Goal: Book appointment/travel/reservation

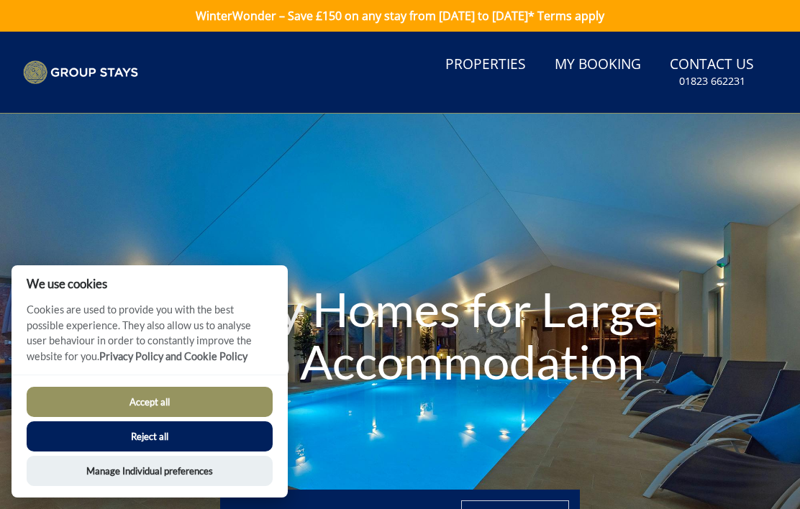
click at [91, 396] on button "Accept all" at bounding box center [150, 402] width 246 height 30
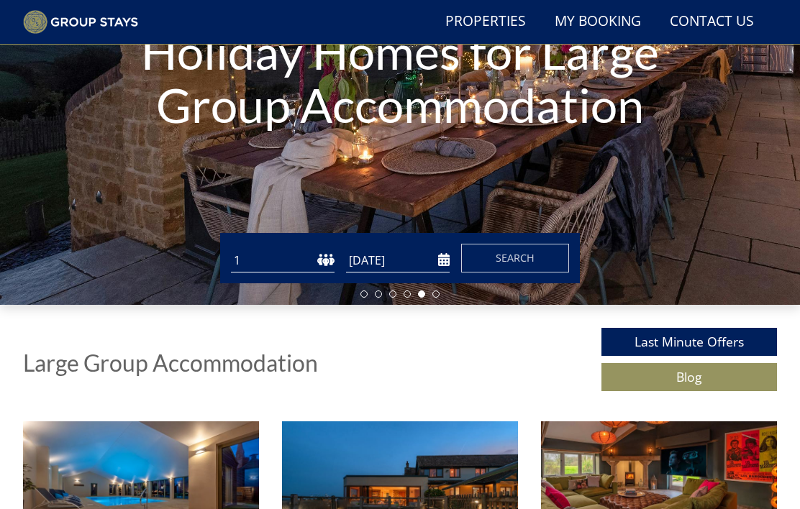
scroll to position [220, 0]
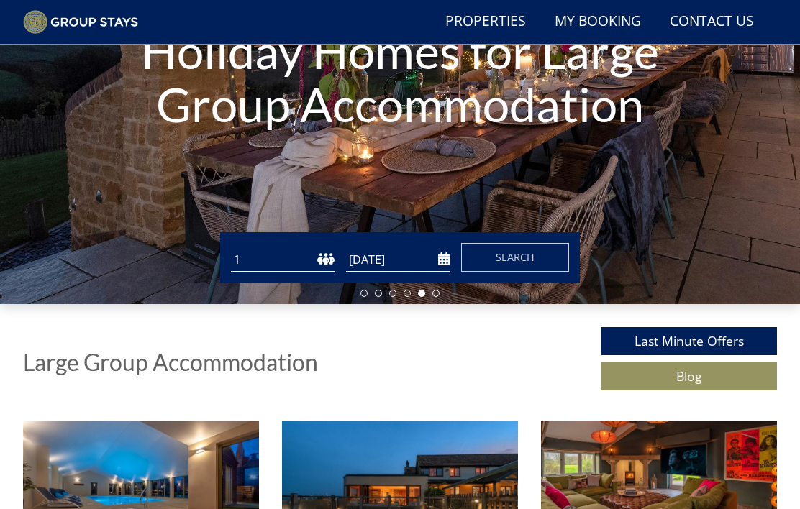
click at [290, 252] on select "1 2 3 4 5 6 7 8 9 10 11 12 13 14 15 16 17 18 19 20 21 22 23 24 25 26 27 28 29 3…" at bounding box center [283, 260] width 104 height 24
select select "15"
click at [422, 259] on input "[DATE]" at bounding box center [398, 260] width 104 height 24
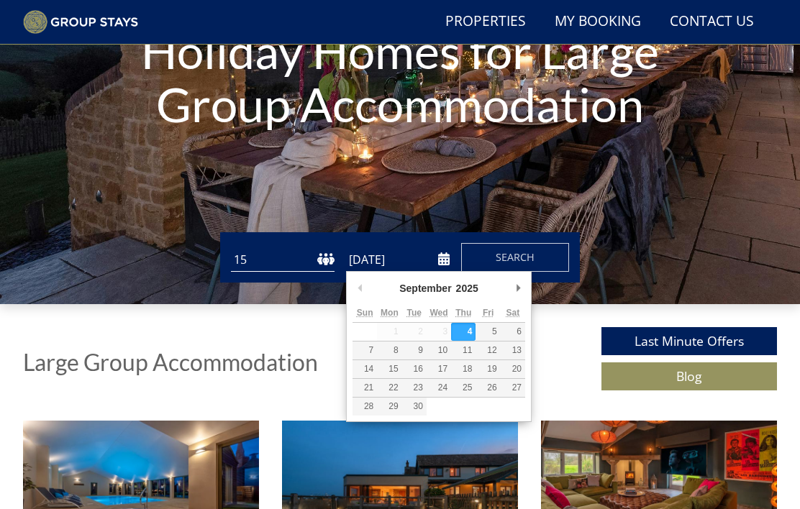
scroll to position [219, 0]
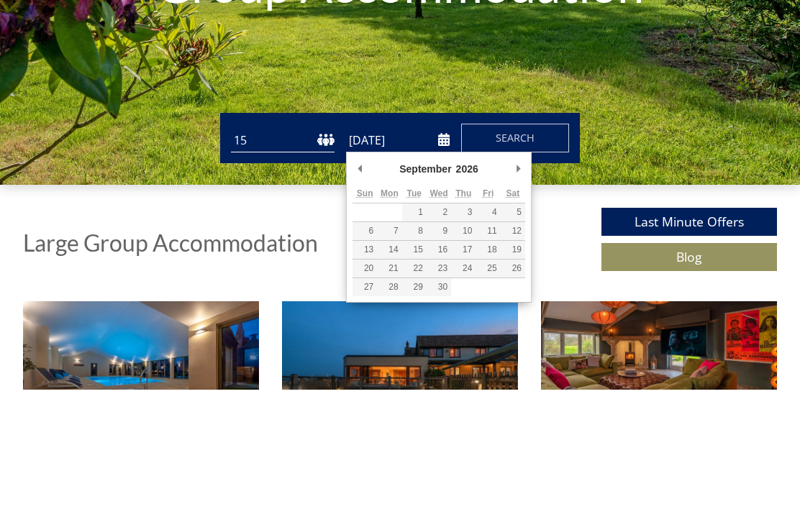
type input "[DATE]"
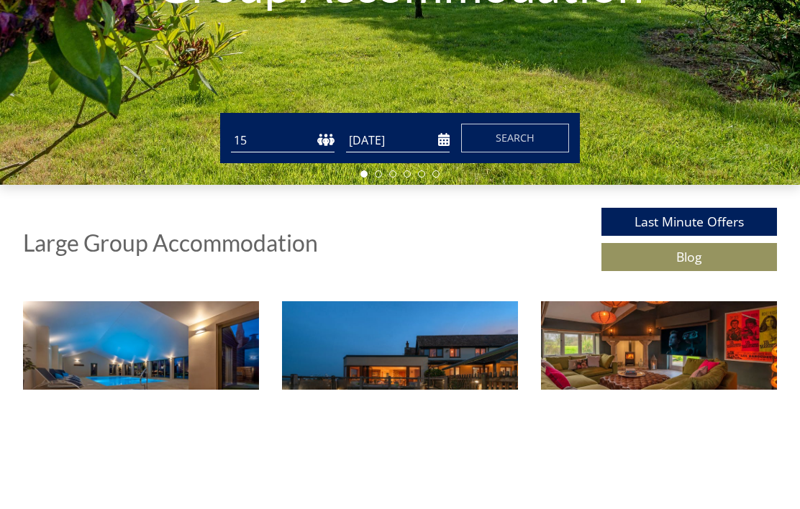
scroll to position [339, 0]
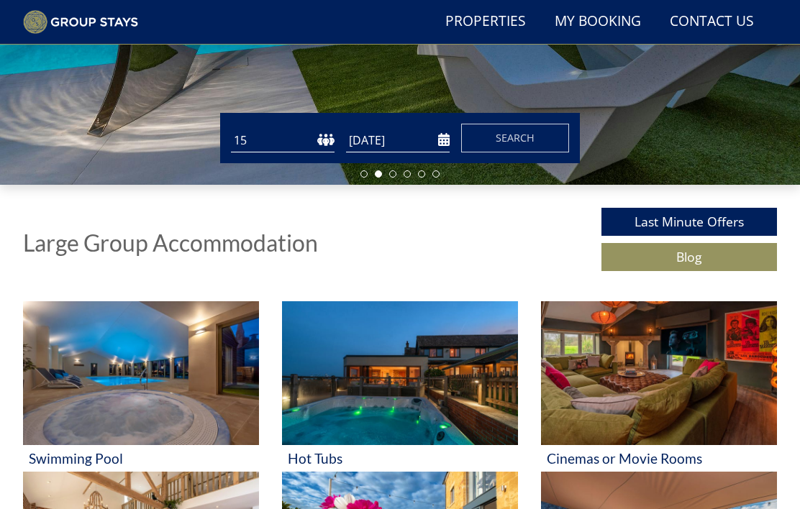
click at [529, 131] on span "Search" at bounding box center [514, 138] width 39 height 14
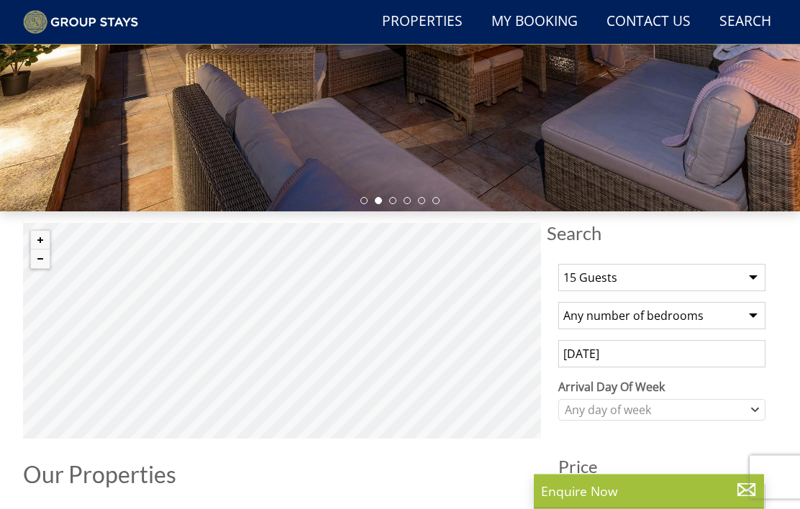
scroll to position [314, 0]
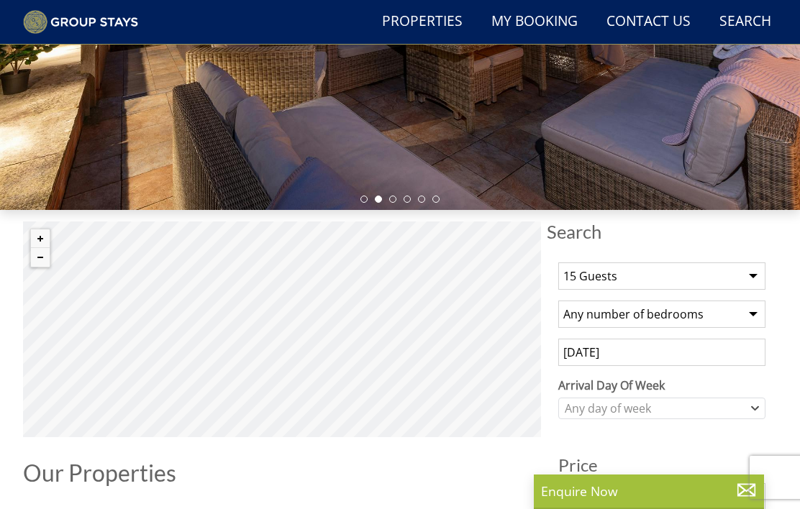
click at [750, 316] on select "Any number of bedrooms 1 Bedroom 2 Bedrooms 3 Bedrooms 4 Bedrooms 5 Bedrooms 6 …" at bounding box center [661, 314] width 207 height 27
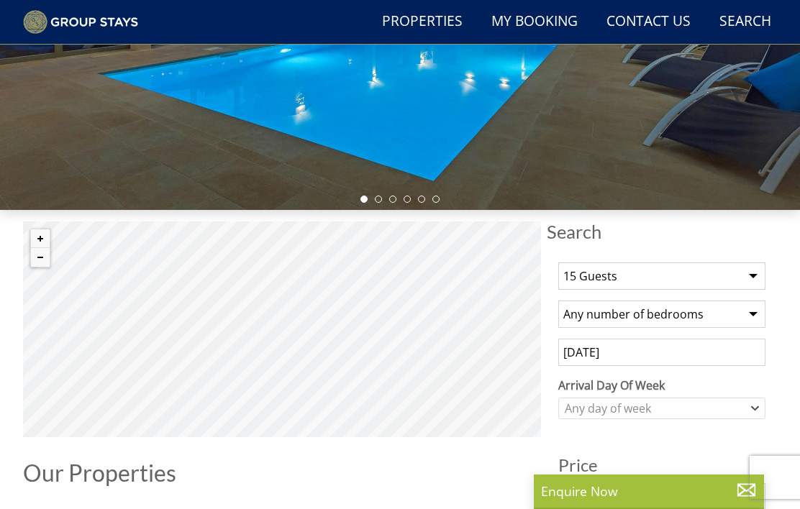
select select "9"
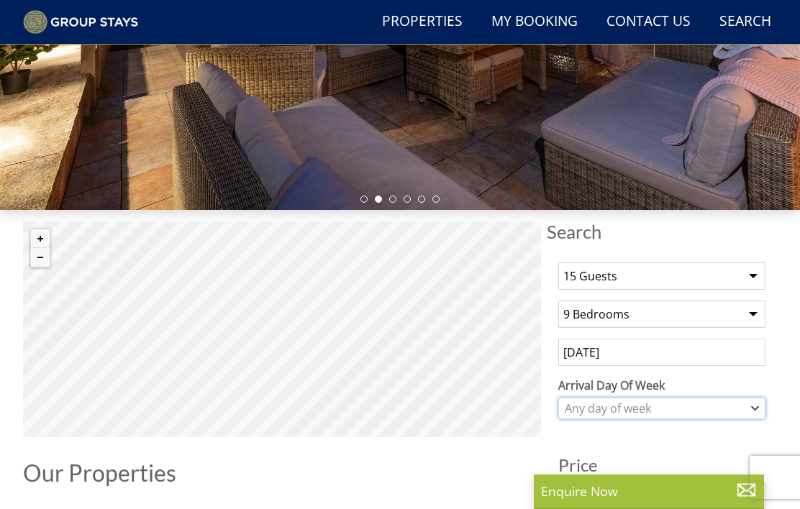
click at [757, 410] on icon "Combobox" at bounding box center [755, 408] width 8 height 9
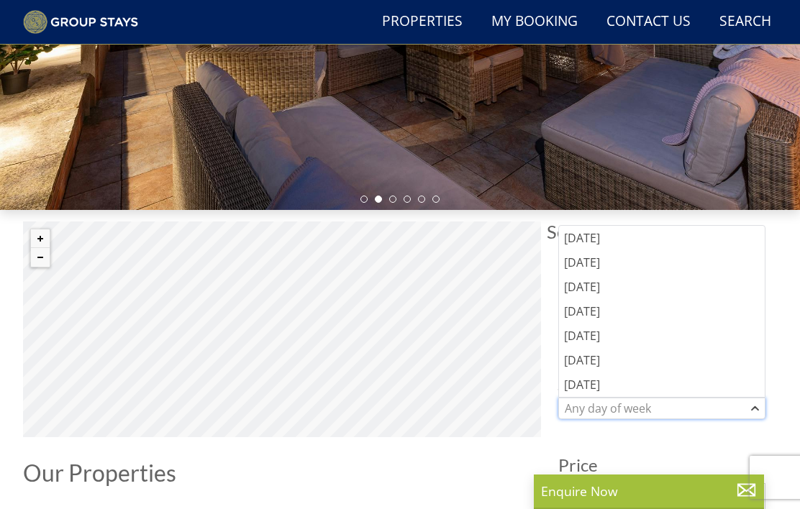
click at [705, 410] on div "Any day of week" at bounding box center [654, 409] width 186 height 16
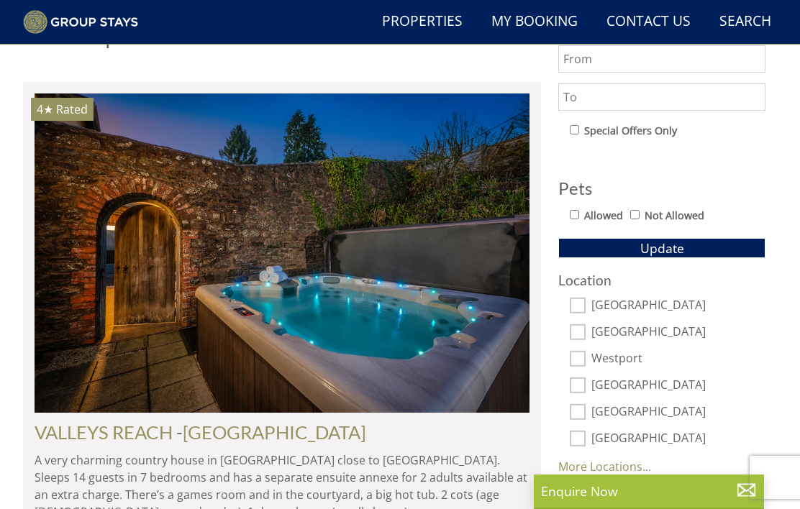
scroll to position [753, 0]
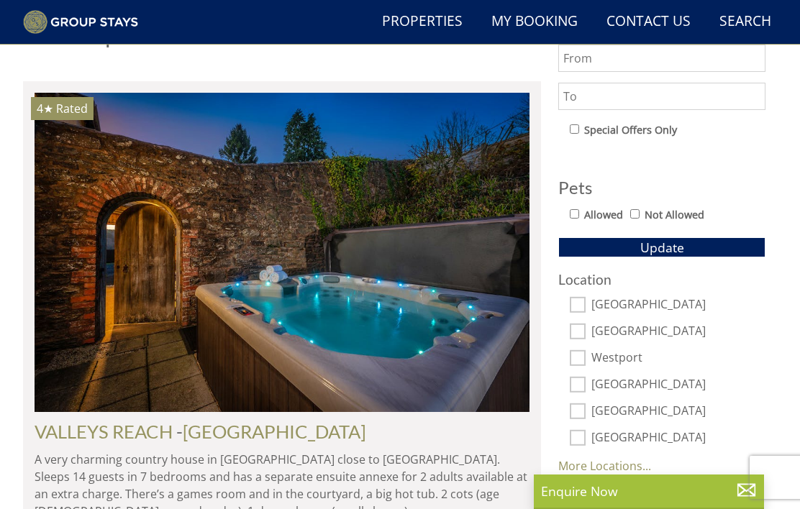
click at [609, 470] on link "More Locations..." at bounding box center [604, 466] width 93 height 16
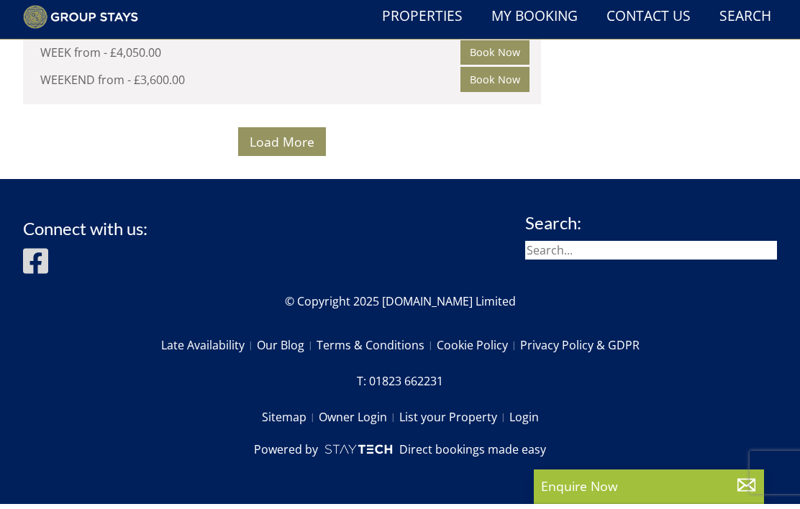
scroll to position [15534, 0]
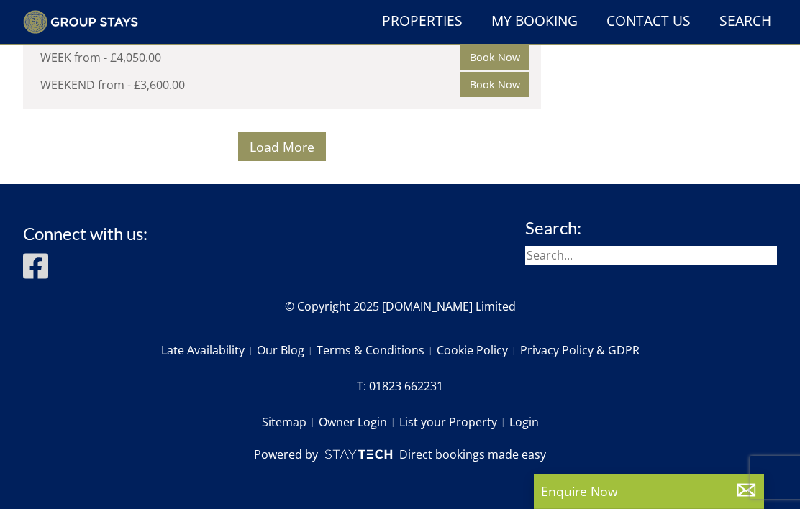
click at [308, 155] on span "Load More" at bounding box center [282, 146] width 65 height 17
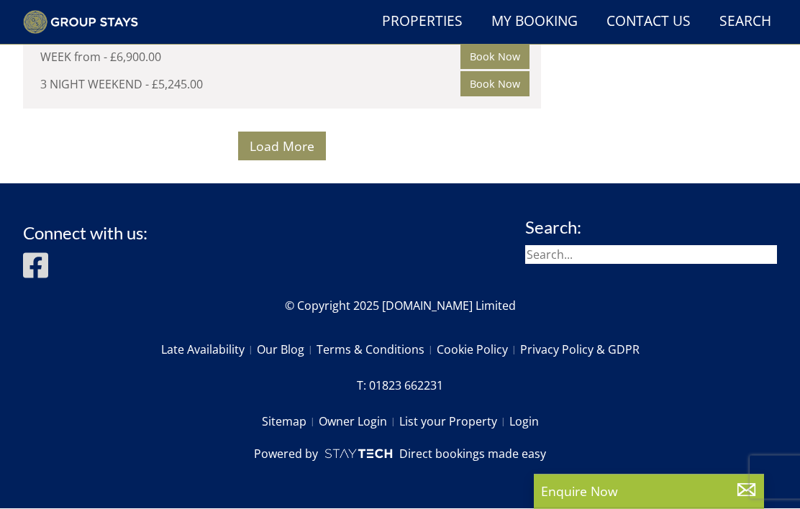
scroll to position [29704, 0]
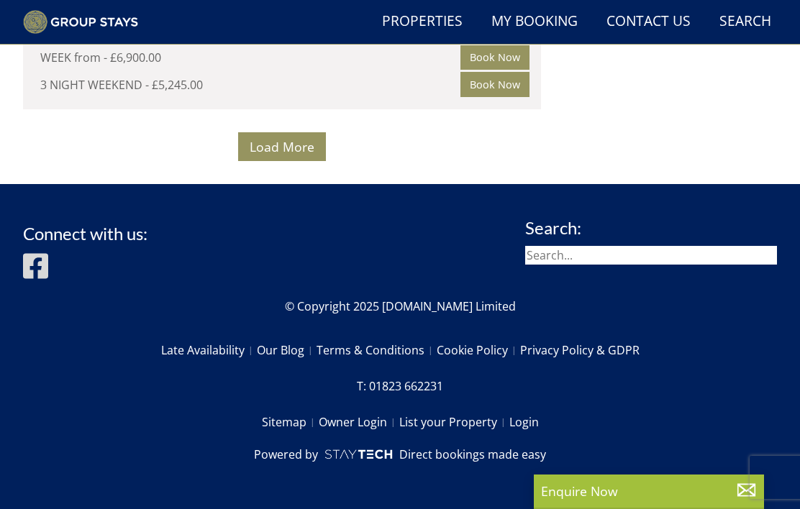
click at [294, 155] on span "Load More" at bounding box center [282, 146] width 65 height 17
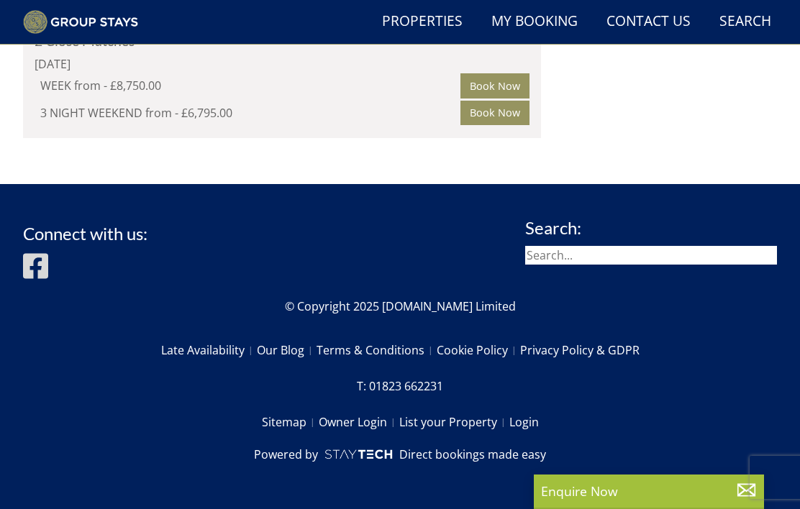
scroll to position [31839, 0]
select select "15"
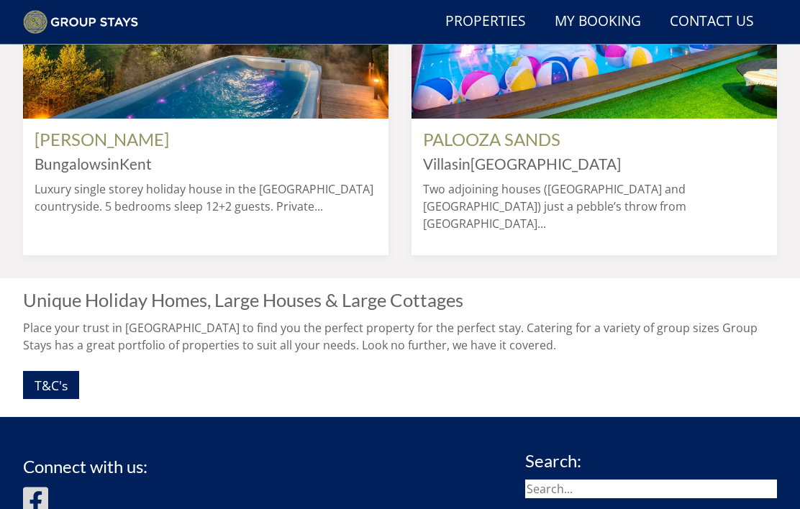
scroll to position [0, 731]
